Goal: Obtain resource: Obtain resource

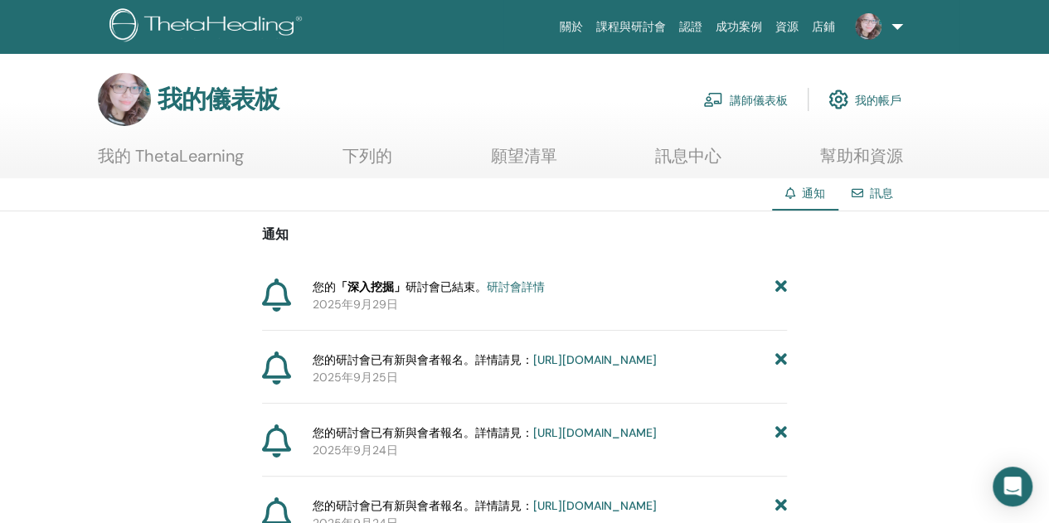
click at [750, 99] on font "講師儀表板" at bounding box center [759, 100] width 58 height 15
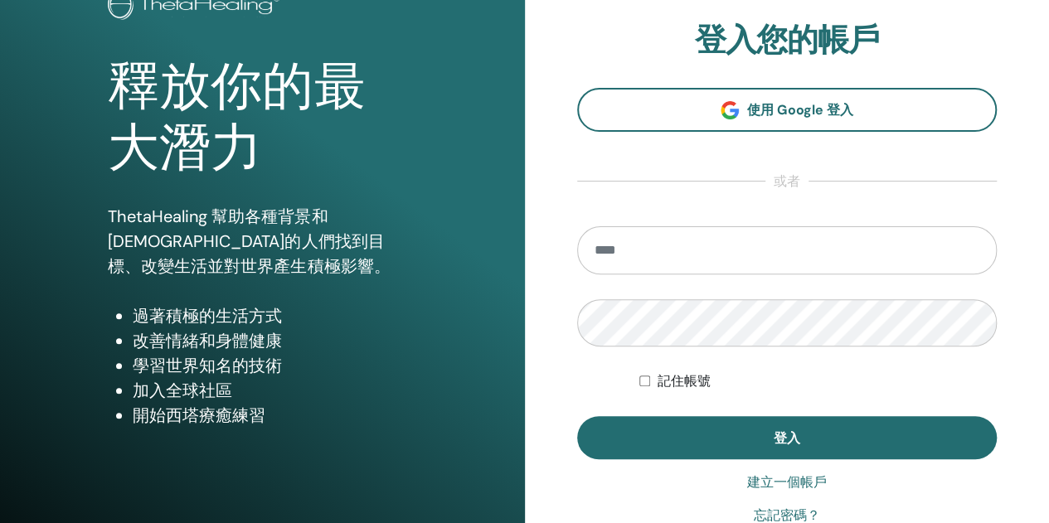
scroll to position [249, 0]
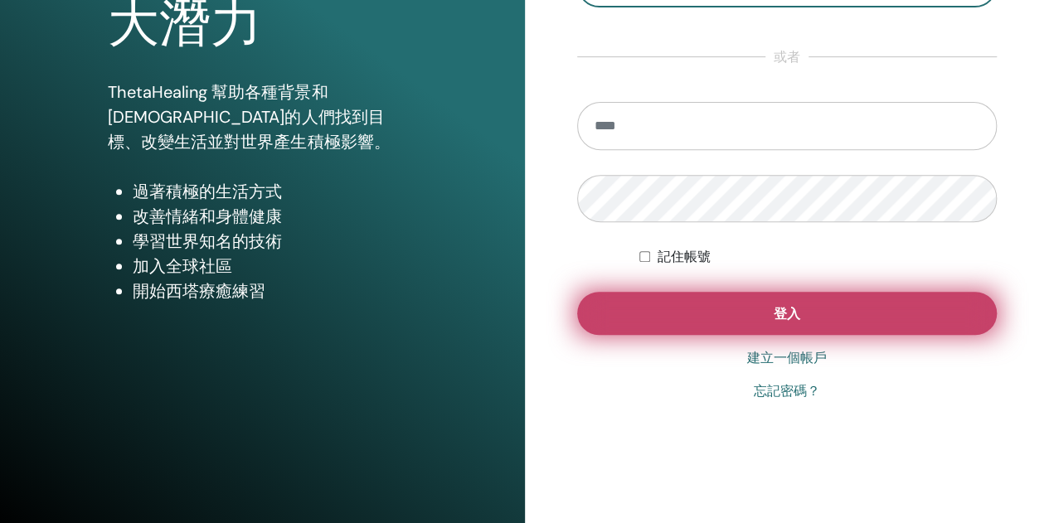
type input "**********"
click at [808, 309] on button "登入" at bounding box center [787, 313] width 421 height 43
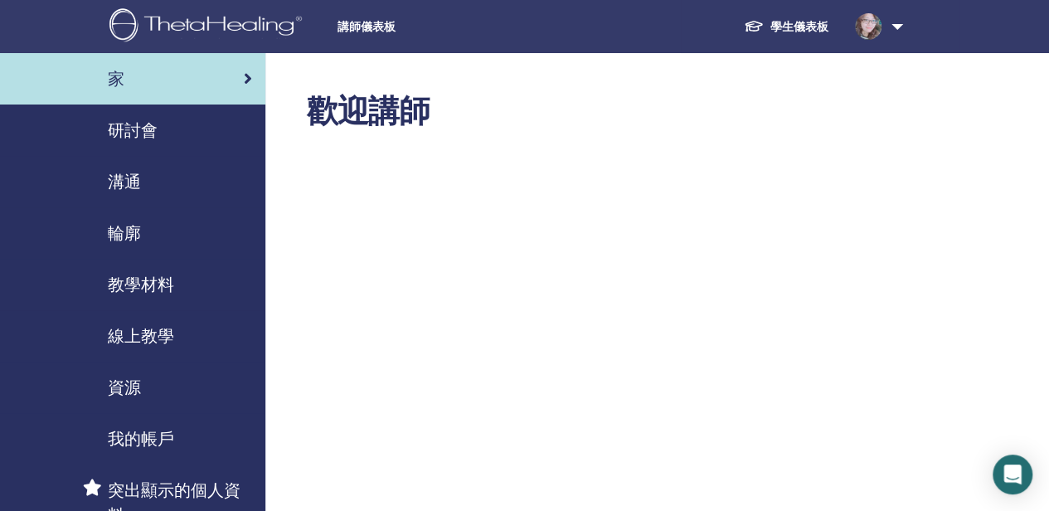
click at [123, 288] on font "教學材料" at bounding box center [141, 285] width 66 height 22
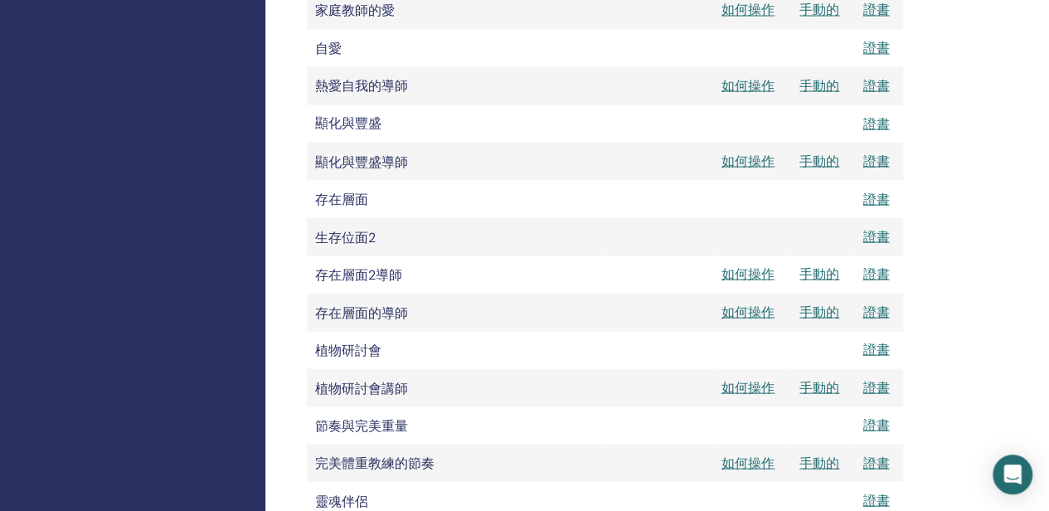
scroll to position [1576, 0]
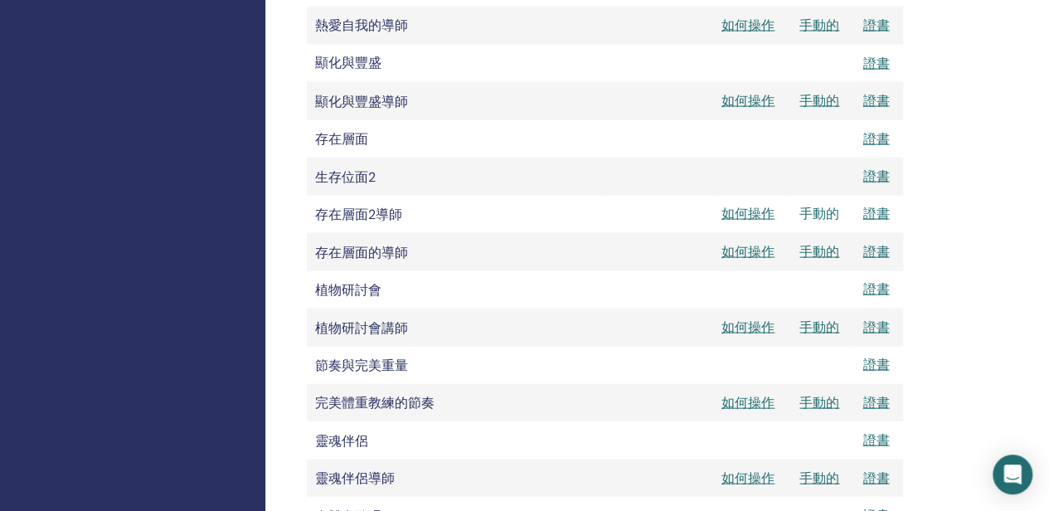
click at [820, 222] on font "手動的" at bounding box center [820, 213] width 40 height 17
